Goal: Entertainment & Leisure: Consume media (video, audio)

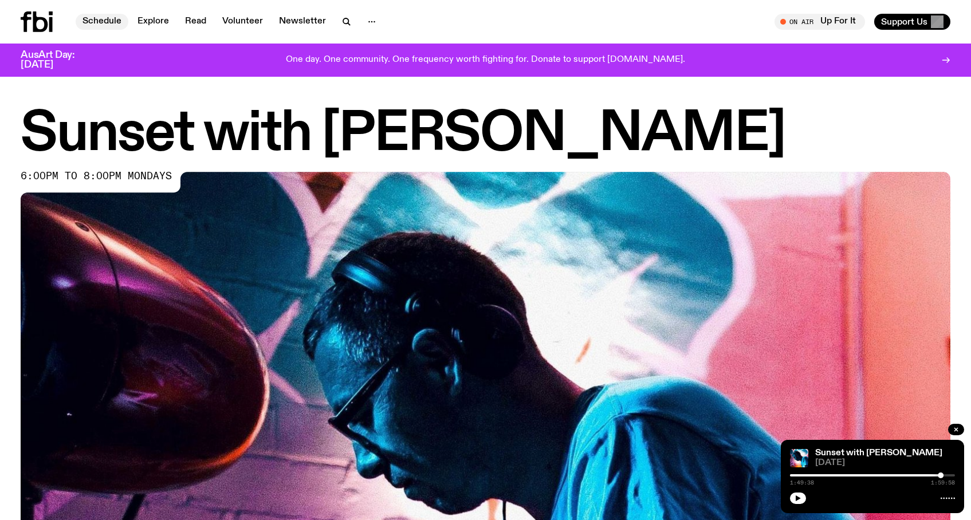
click at [99, 22] on link "Schedule" at bounding box center [102, 22] width 53 height 16
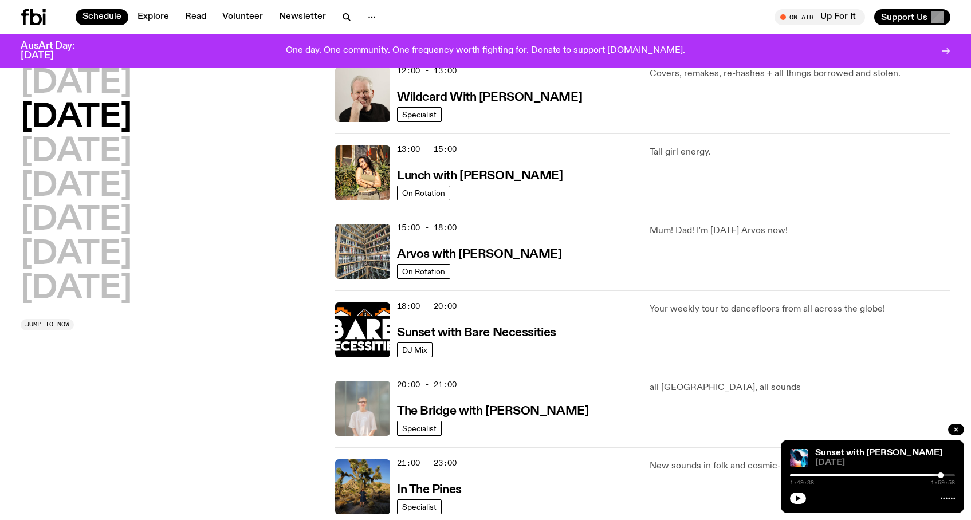
scroll to position [350, 0]
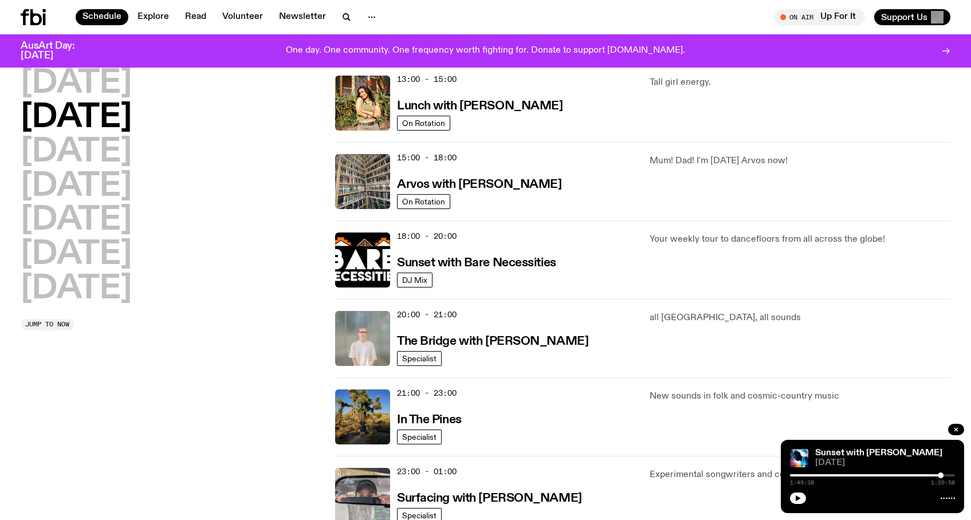
click at [18, 78] on div "[DATE] [DATE] [DATE] [DATE] [DATE] [DATE] [DATE] Jump to now 01:00 - 07:00 The …" at bounding box center [485, 142] width 971 height 785
click at [79, 91] on h2 "[DATE]" at bounding box center [76, 84] width 111 height 32
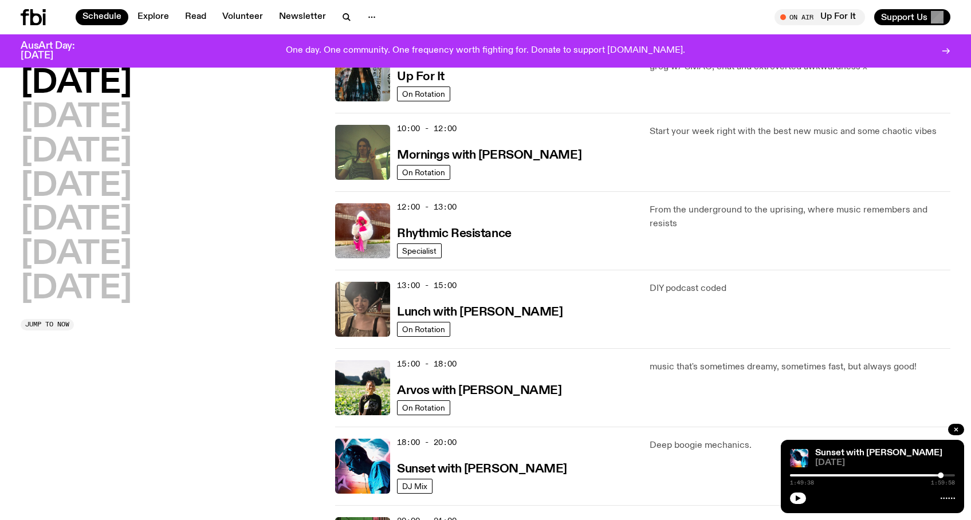
scroll to position [144, 0]
click at [513, 466] on h3 "Sunset with [PERSON_NAME]" at bounding box center [482, 469] width 170 height 12
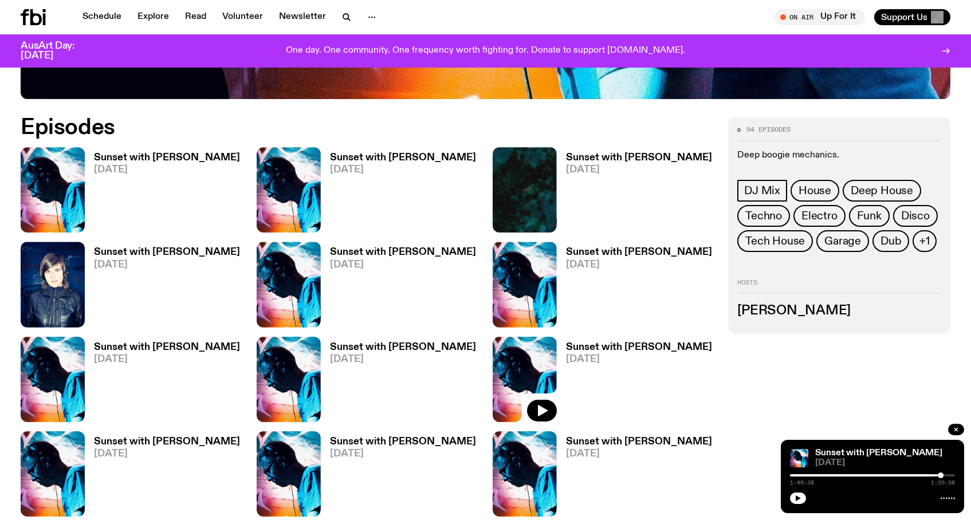
scroll to position [586, 0]
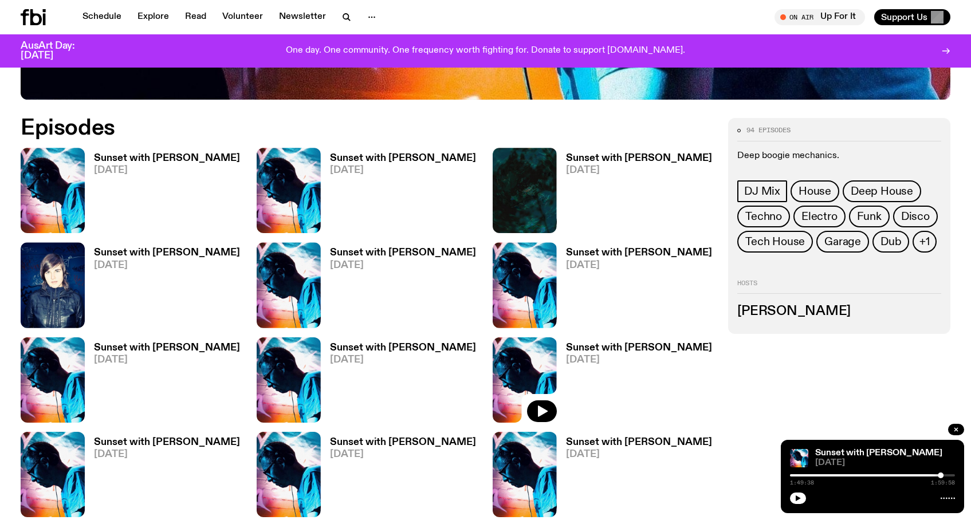
click at [111, 166] on span "[DATE]" at bounding box center [167, 171] width 146 height 10
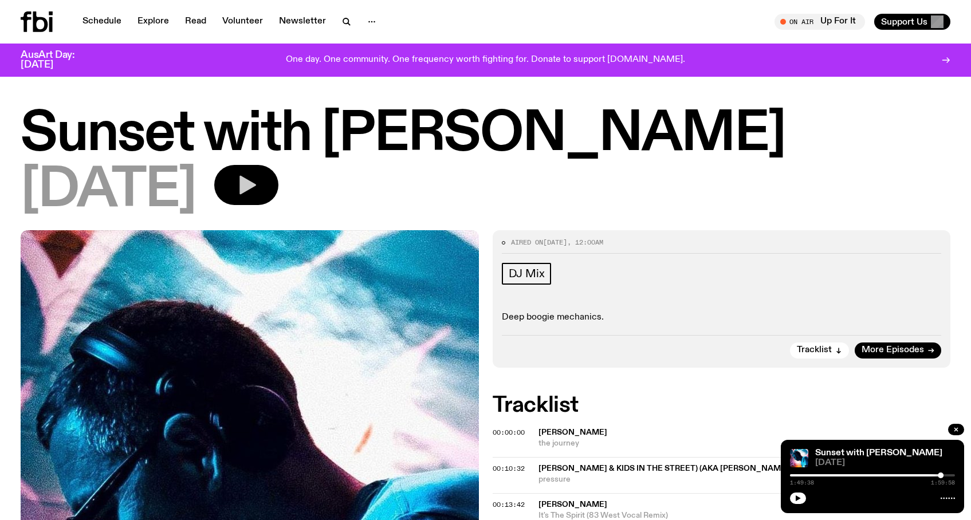
click at [250, 178] on button "button" at bounding box center [246, 185] width 64 height 40
